Goal: Transaction & Acquisition: Obtain resource

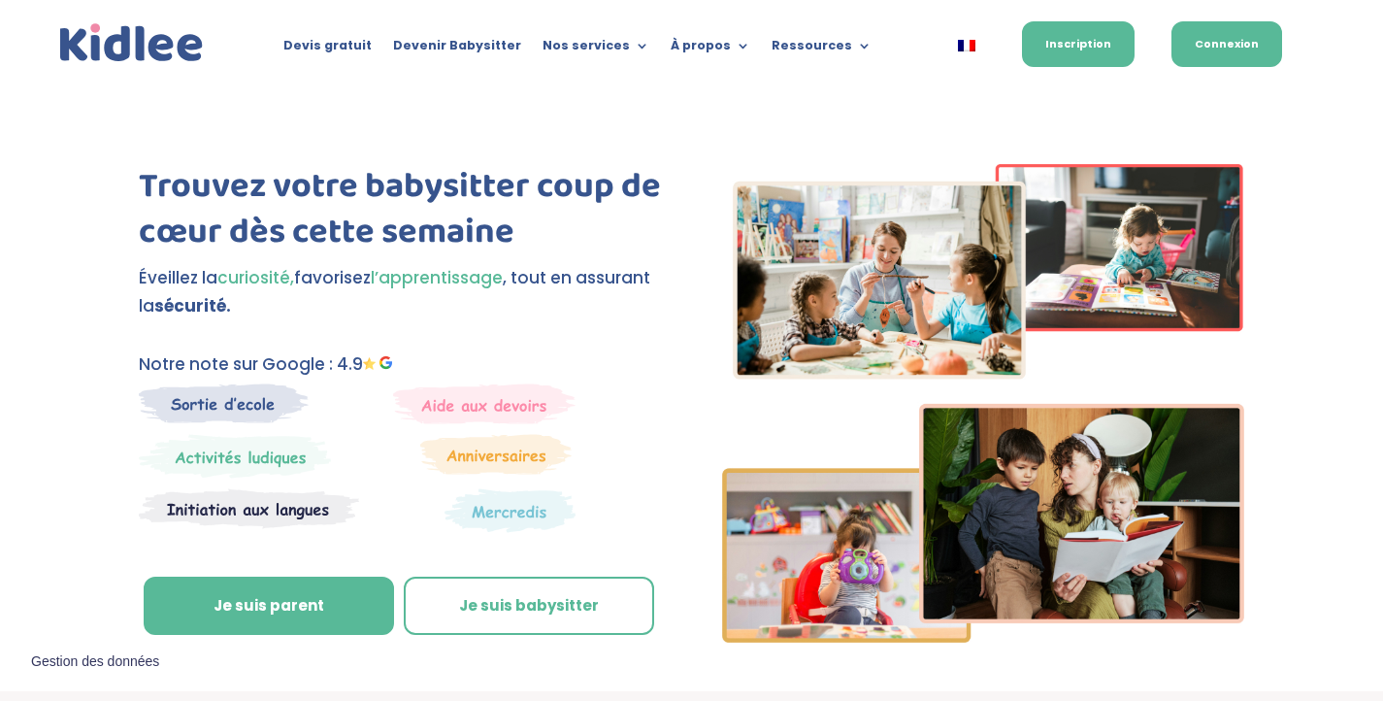
click at [1179, 50] on link "Connexion" at bounding box center [1227, 44] width 111 height 46
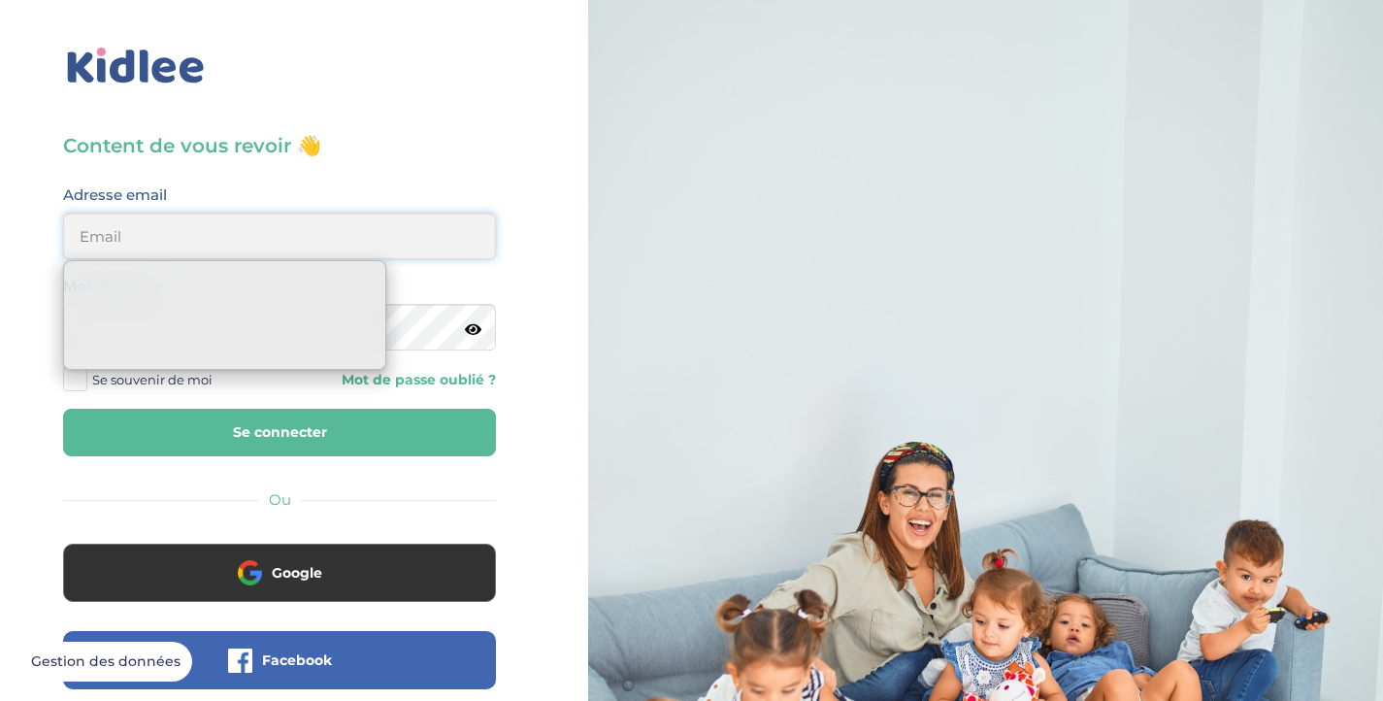
type input "nehemie.a.moukaga@gmail.com"
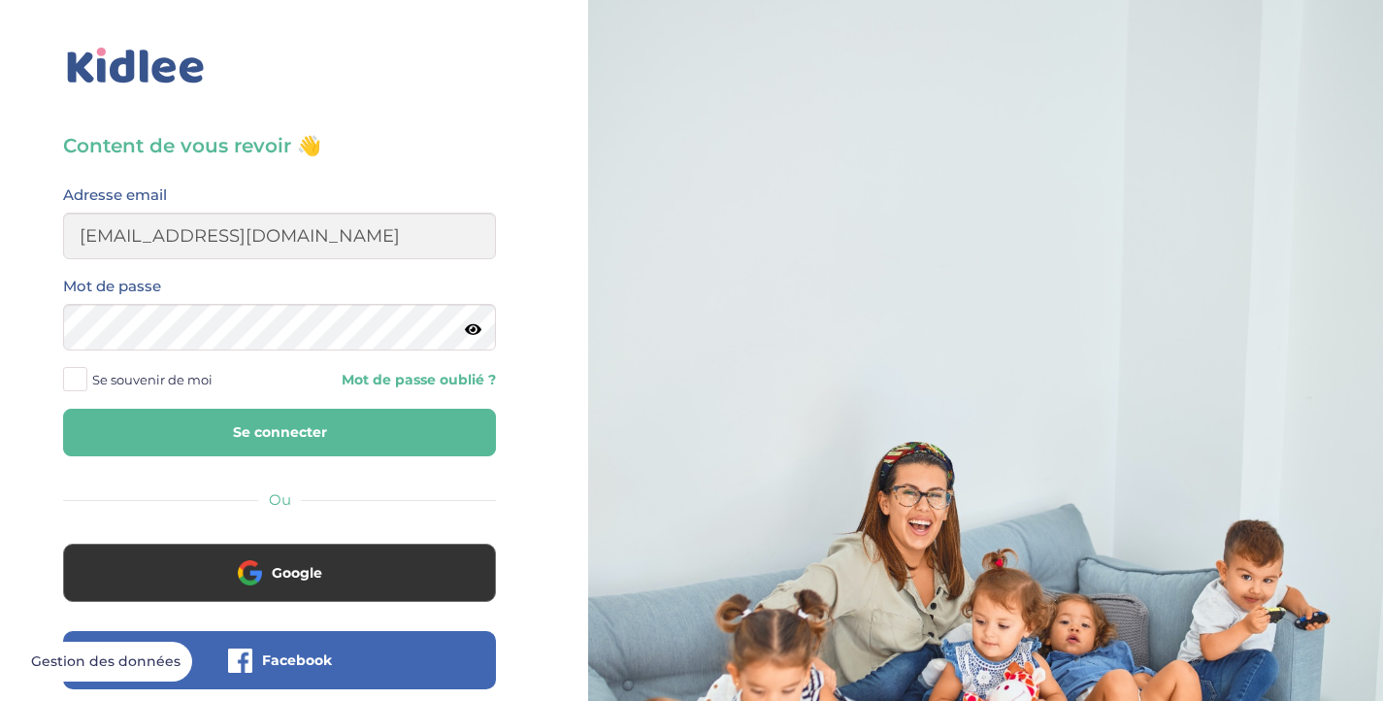
click at [394, 427] on button "Se connecter" at bounding box center [279, 433] width 433 height 48
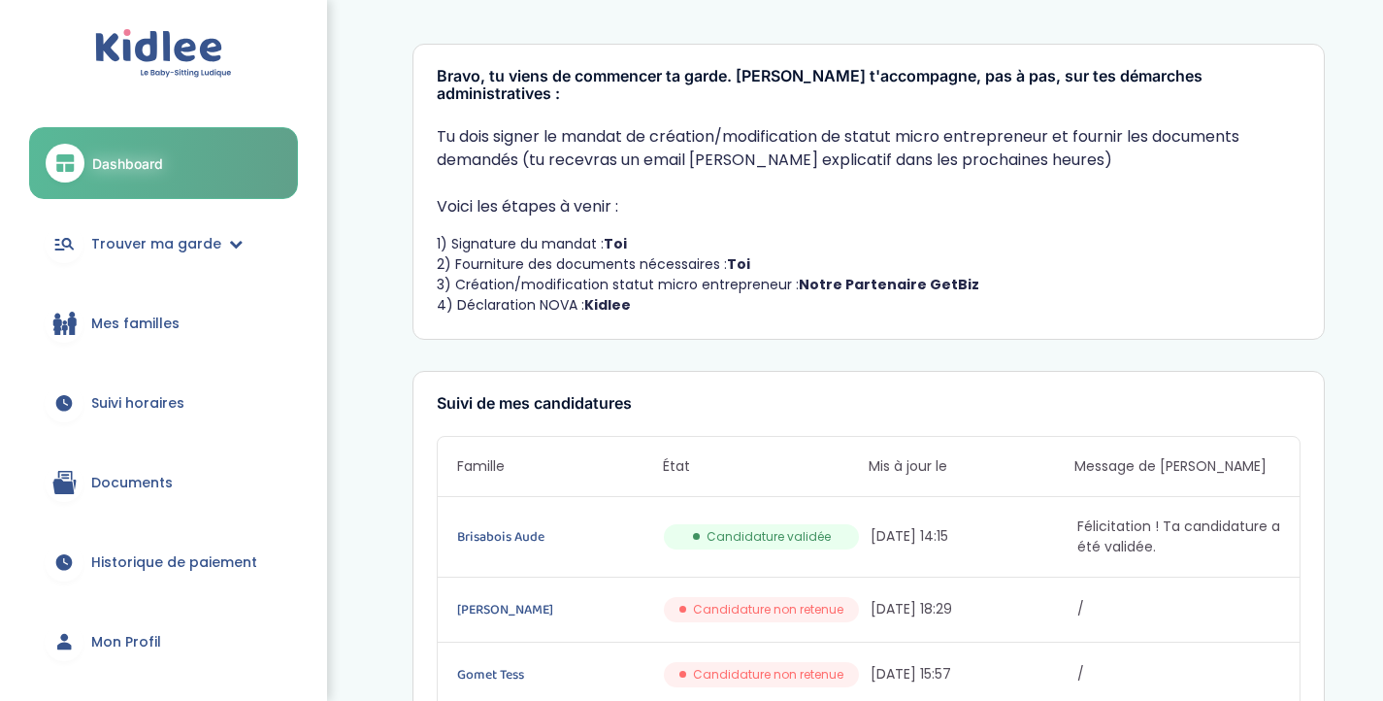
click at [213, 482] on link "Documents" at bounding box center [163, 483] width 269 height 70
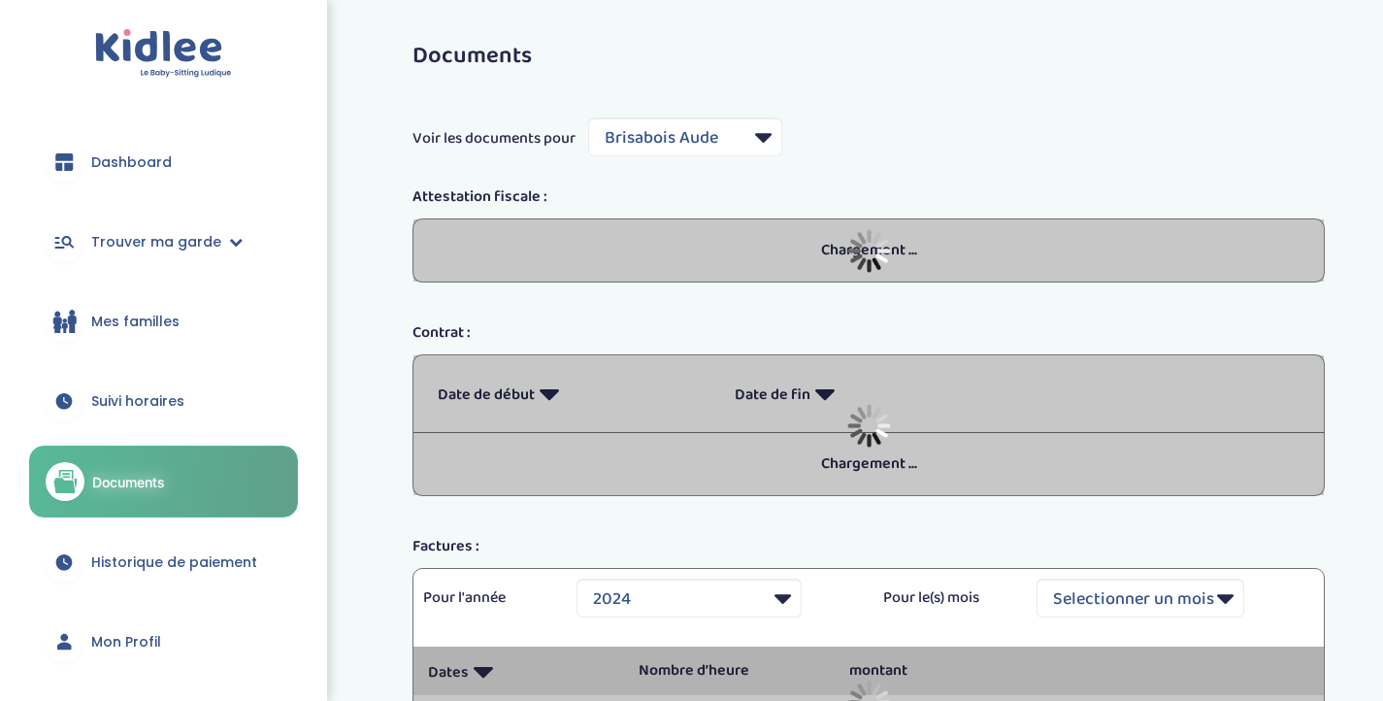
select select "5964"
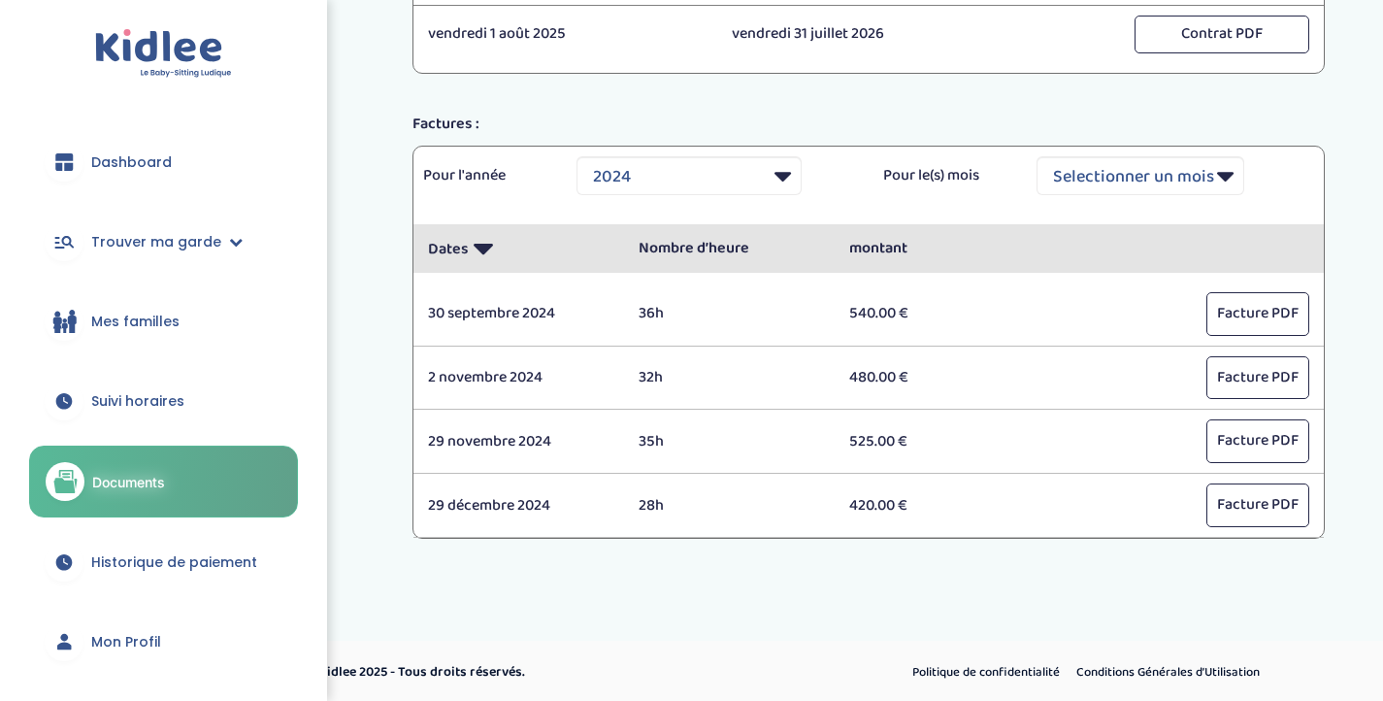
scroll to position [515, 0]
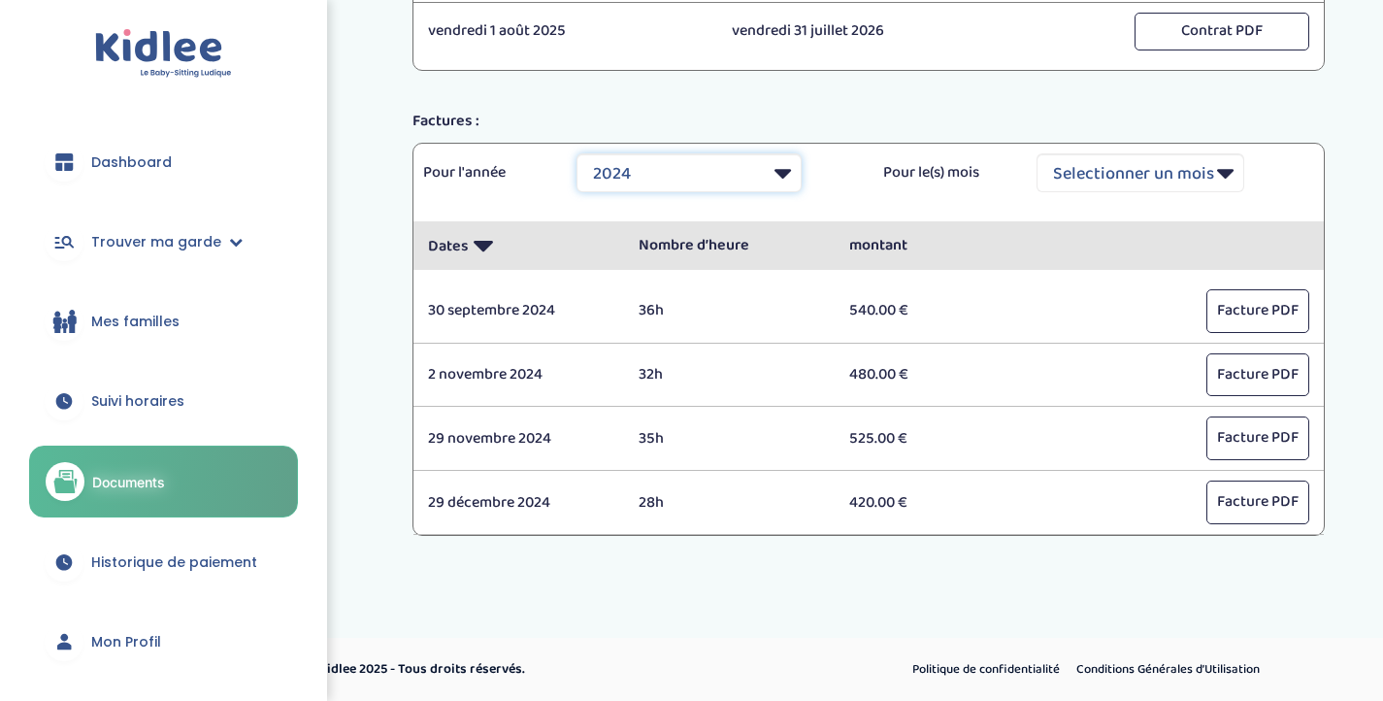
click at [737, 181] on select "Selectionner une année 2024 2025" at bounding box center [689, 172] width 225 height 39
select select "2025"
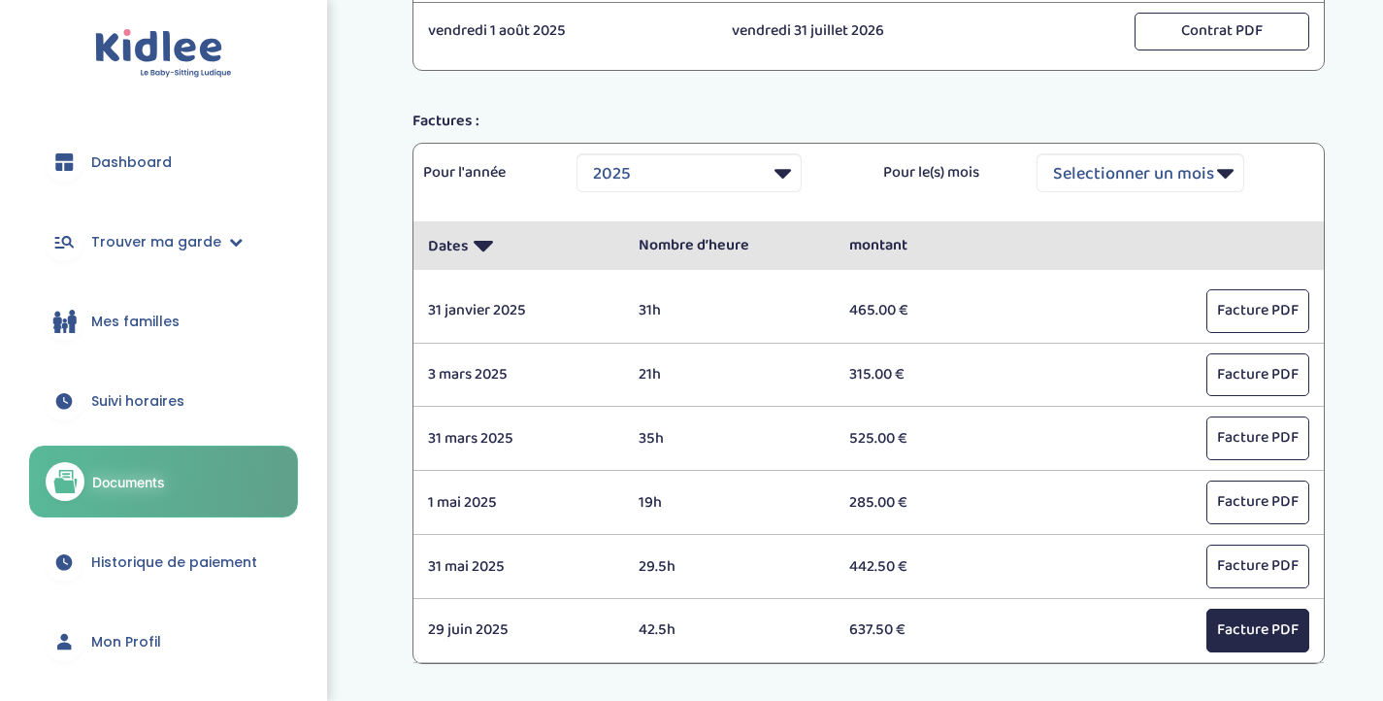
click at [1237, 630] on button "Facture PDF" at bounding box center [1258, 631] width 103 height 44
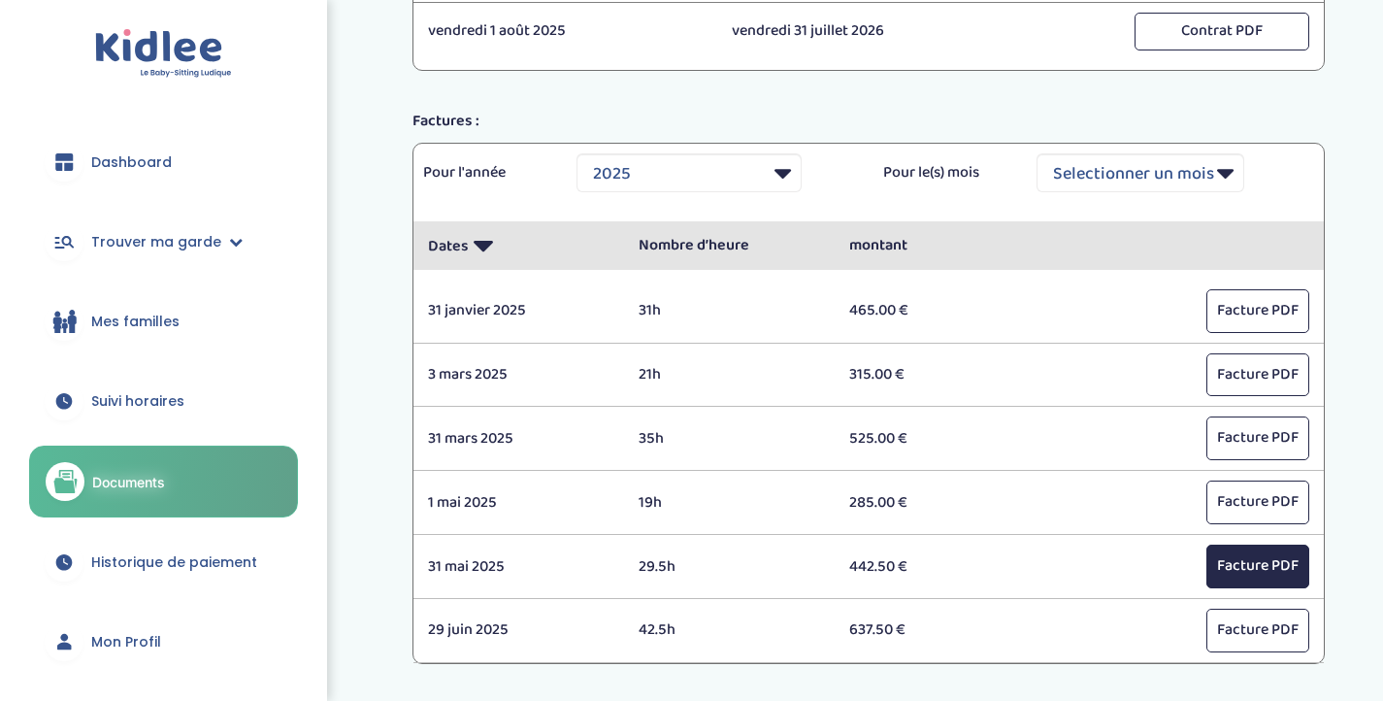
click at [1237, 577] on button "Facture PDF" at bounding box center [1258, 567] width 103 height 44
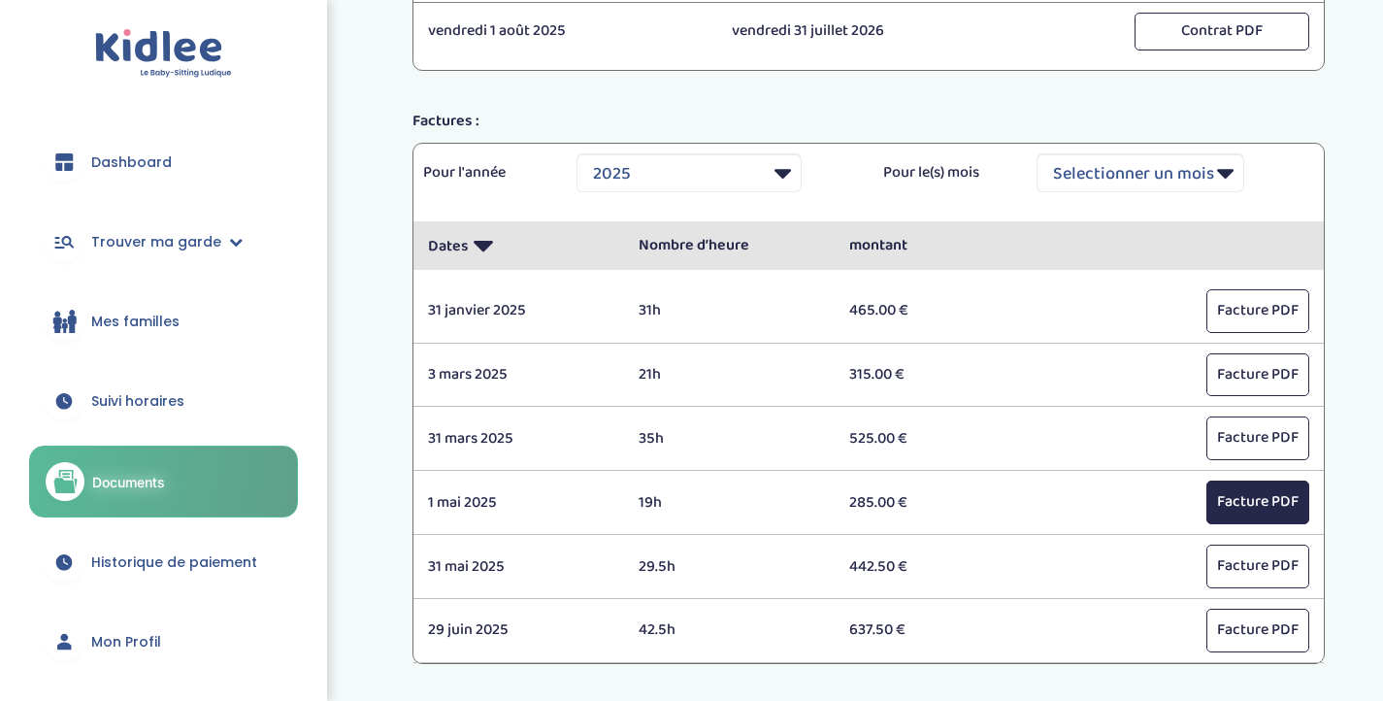
click at [1244, 521] on button "Facture PDF" at bounding box center [1258, 503] width 103 height 44
